Goal: Information Seeking & Learning: Compare options

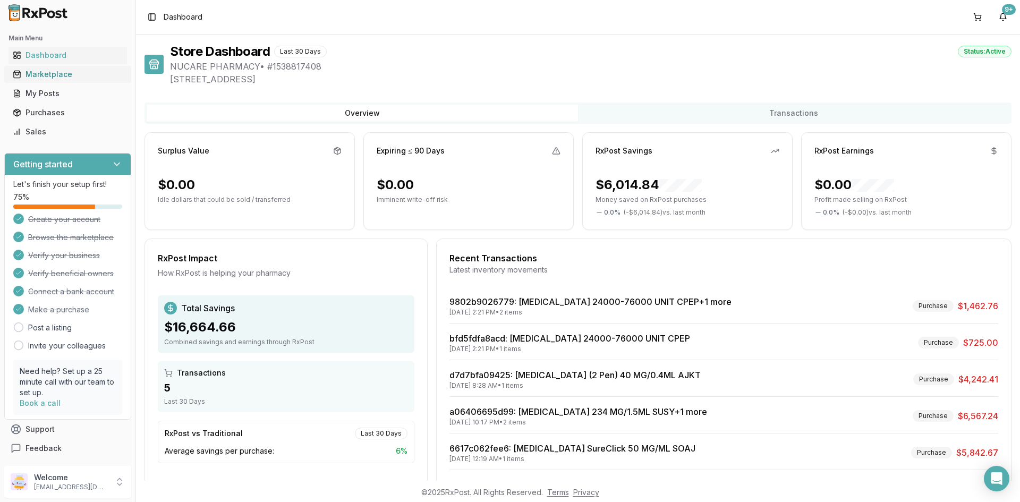
click at [86, 74] on div "Marketplace" at bounding box center [68, 74] width 110 height 11
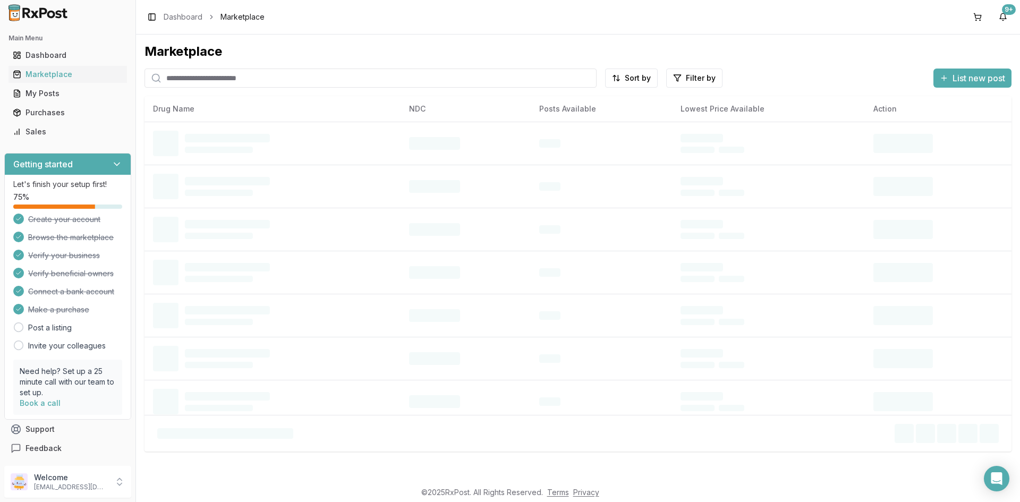
click at [305, 75] on input "search" at bounding box center [370, 78] width 452 height 19
paste input "**********"
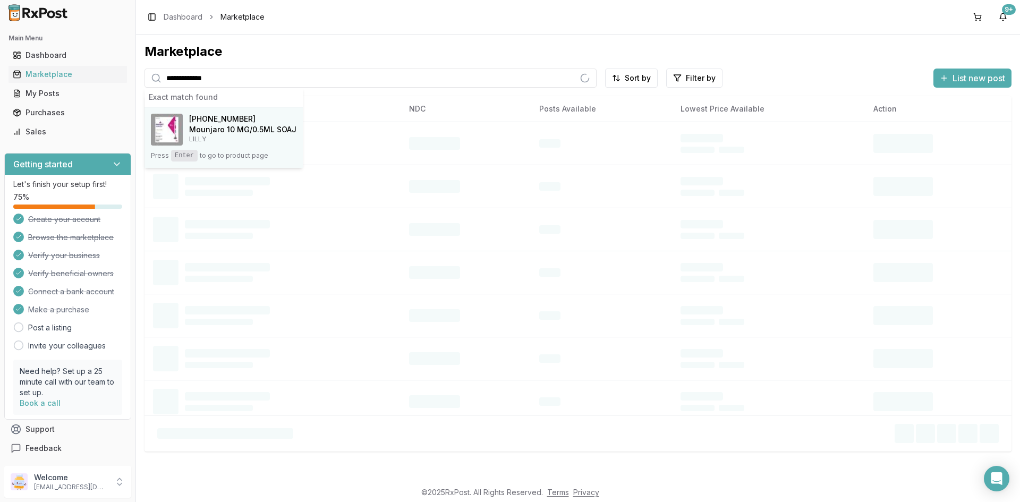
type input "**********"
click at [244, 116] on span "[PHONE_NUMBER]" at bounding box center [222, 119] width 66 height 11
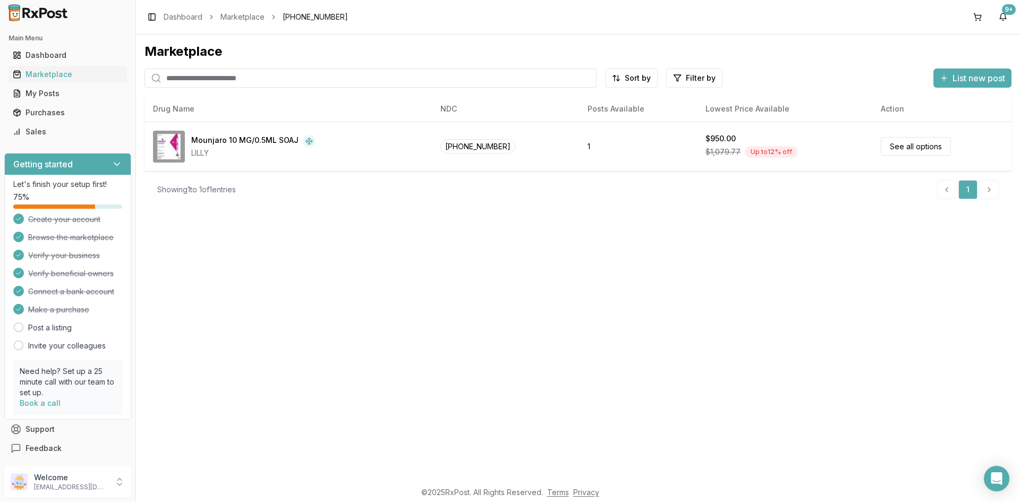
click at [671, 280] on div "Marketplace Sort by Filter by List new post Card Table NDC: [PHONE_NUMBER] Moun…" at bounding box center [578, 258] width 884 height 446
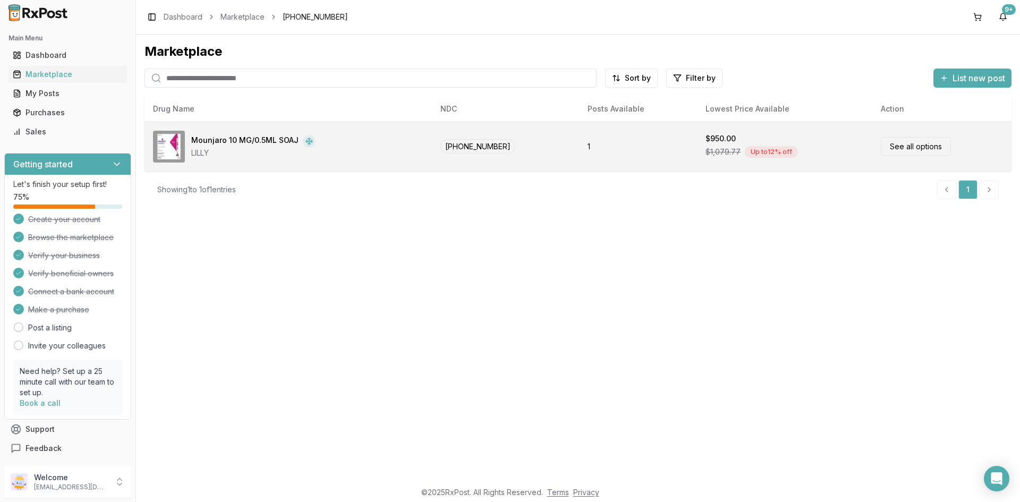
click at [313, 152] on div "Mounjaro 10 MG/0.5ML SOAJ LILLY" at bounding box center [288, 147] width 270 height 32
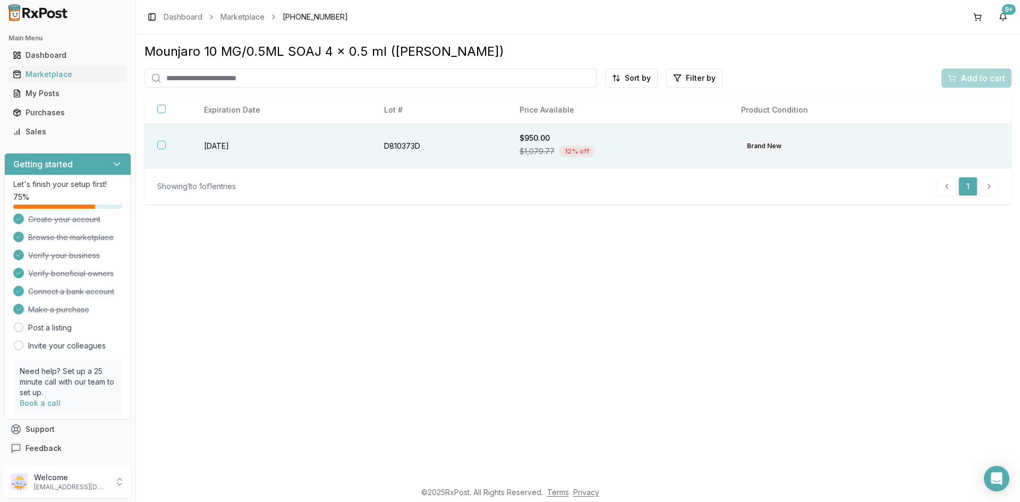
click at [656, 151] on div "$1,079.77 12 % off" at bounding box center [617, 151] width 197 height 16
drag, startPoint x: 966, startPoint y: 85, endPoint x: 497, endPoint y: 281, distance: 509.0
click at [497, 281] on div "Mounjaro 10 MG/0.5ML SOAJ 4 x 0.5 ml (LILLY) Sort by Filter by Add to cart Bran…" at bounding box center [578, 258] width 884 height 446
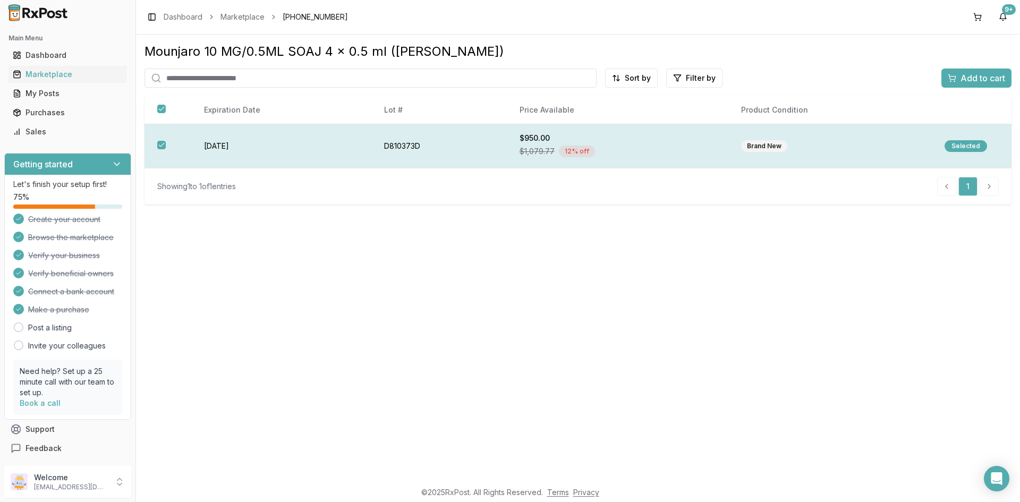
click at [533, 139] on div "$950.00" at bounding box center [617, 138] width 197 height 11
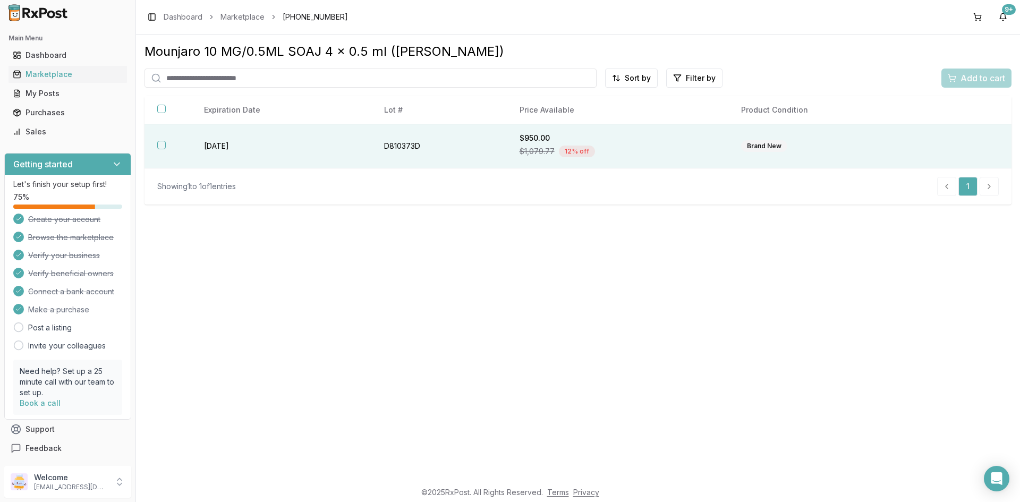
click at [167, 144] on th at bounding box center [167, 146] width 47 height 44
